Goal: Use online tool/utility: Use online tool/utility

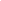
select select "percentage"
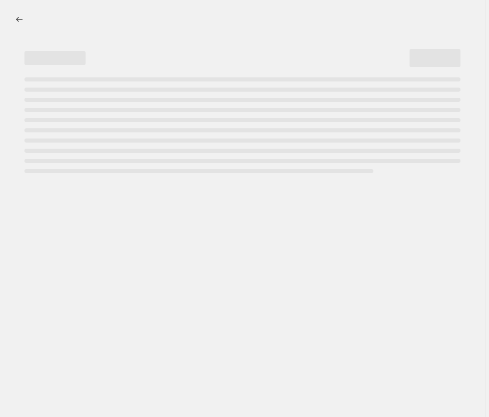
select select "percentage"
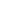
select select "percentage"
